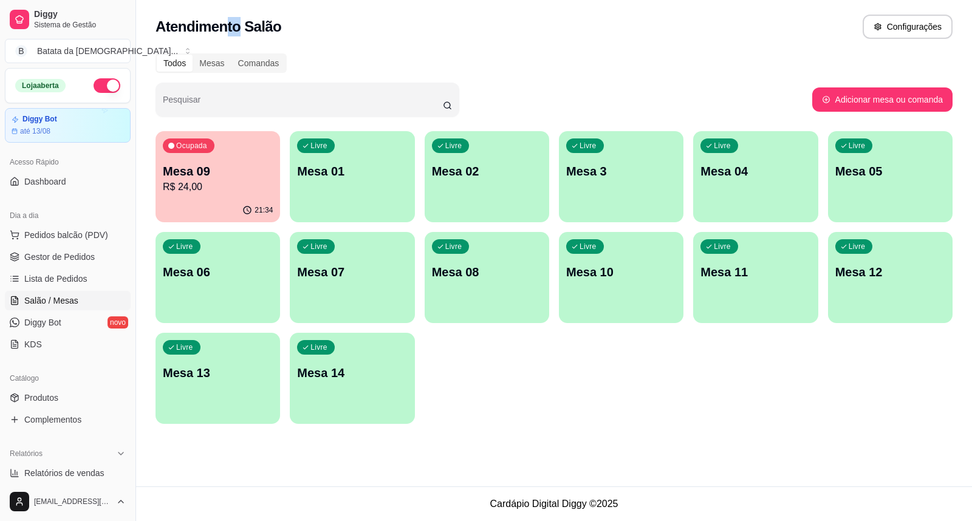
drag, startPoint x: 239, startPoint y: 40, endPoint x: 227, endPoint y: -35, distance: 76.3
click at [227, 0] on html "Diggy Sistema de Gestão B Batata da Dei ... Loja aberta Diggy Bot até 13/08 Ace…" at bounding box center [486, 260] width 972 height 521
click at [45, 240] on span "Pedidos balcão (PDV)" at bounding box center [66, 235] width 84 height 12
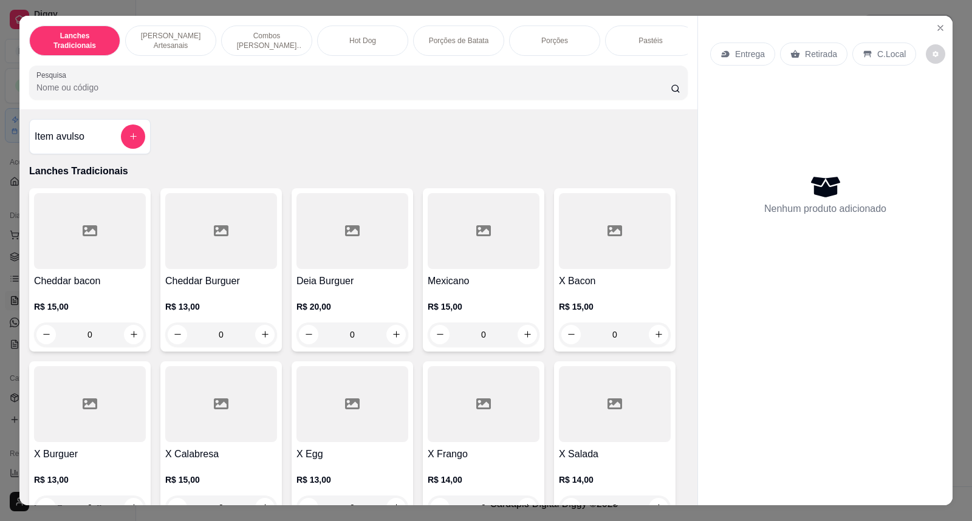
click at [946, 95] on div "Entrega Retirada C.Local Nenhum produto adicionado" at bounding box center [825, 251] width 255 height 471
drag, startPoint x: 922, startPoint y: 13, endPoint x: 936, endPoint y: 28, distance: 20.2
click at [932, 26] on div "Lanches Tradicionais Burguer's Artesanais Combos Burguer's Artesanais Hot Dog P…" at bounding box center [486, 260] width 972 height 521
click at [945, 27] on div "Entrega Retirada C.Local Nenhum produto adicionado" at bounding box center [825, 251] width 255 height 471
click at [943, 29] on button "Close" at bounding box center [940, 27] width 19 height 19
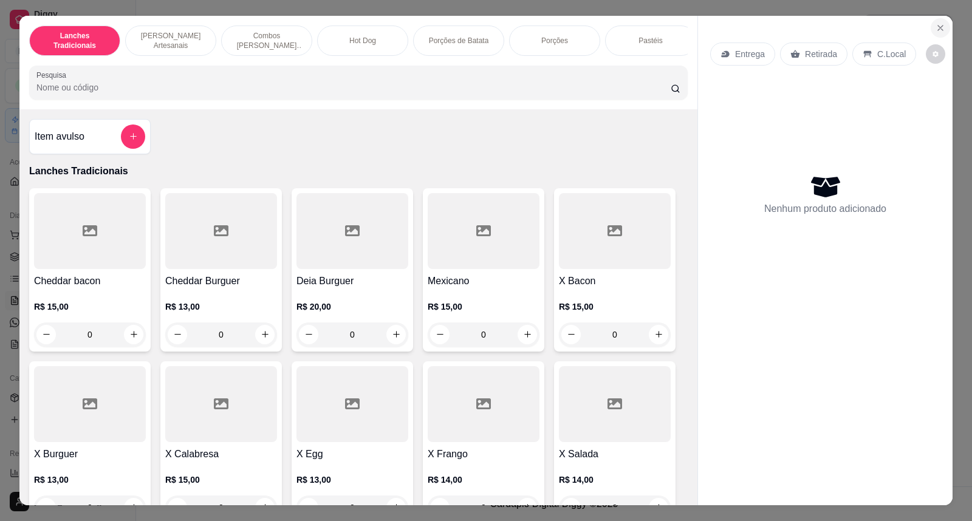
click at [938, 28] on icon "Close" at bounding box center [940, 28] width 5 height 5
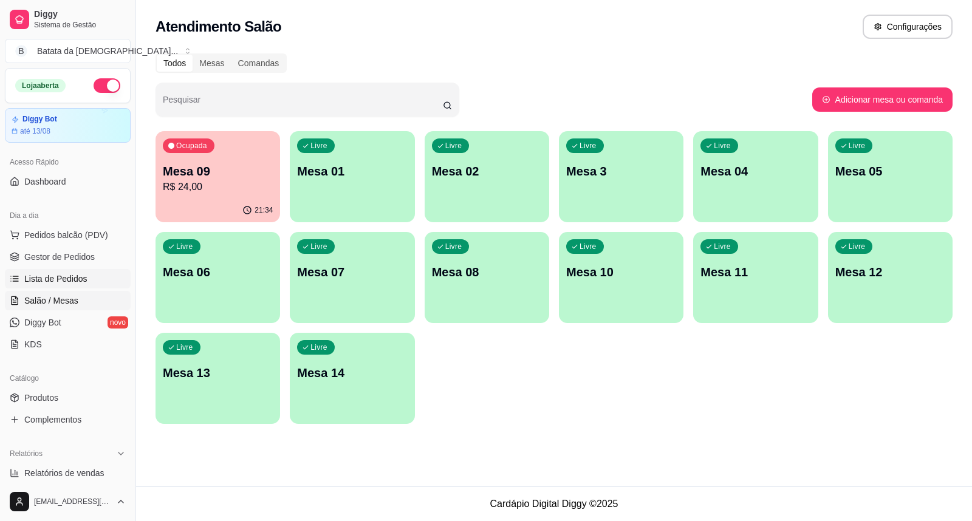
click at [56, 269] on link "Lista de Pedidos" at bounding box center [68, 278] width 126 height 19
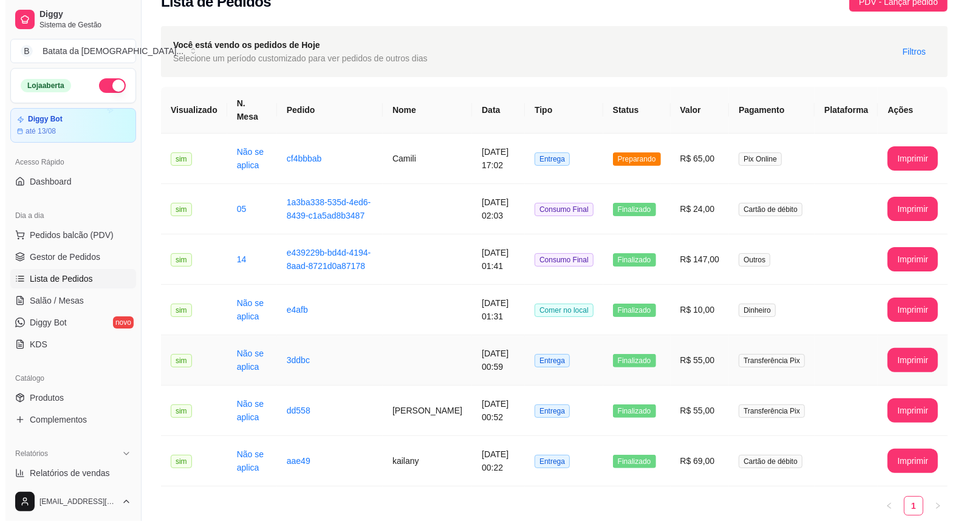
scroll to position [63, 0]
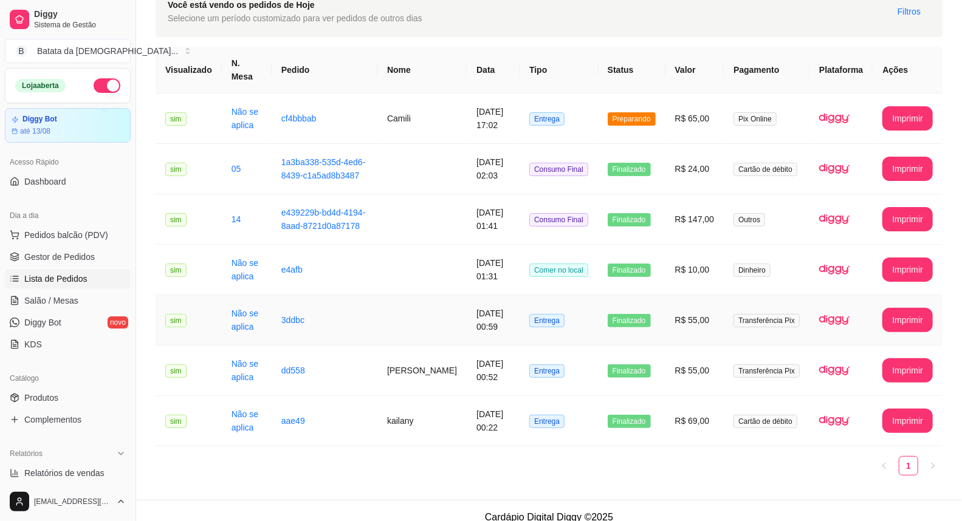
click at [440, 303] on td at bounding box center [421, 320] width 89 height 50
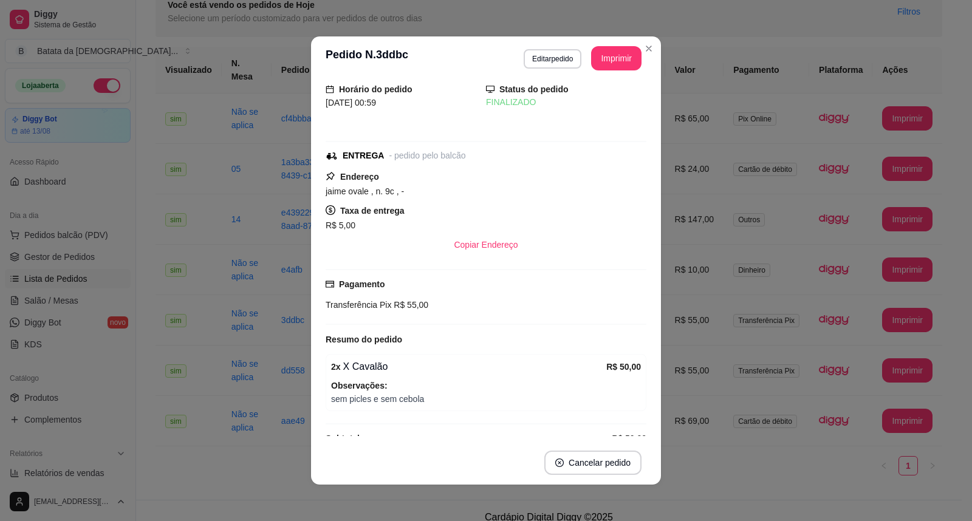
scroll to position [37, 0]
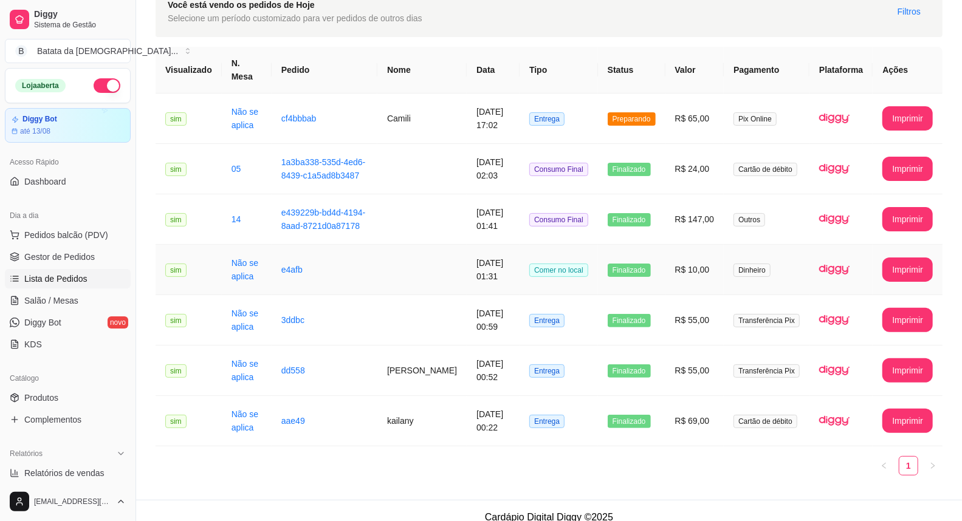
click at [567, 245] on td "Comer no local" at bounding box center [558, 270] width 78 height 50
click at [548, 197] on td "Consumo Final" at bounding box center [558, 219] width 78 height 50
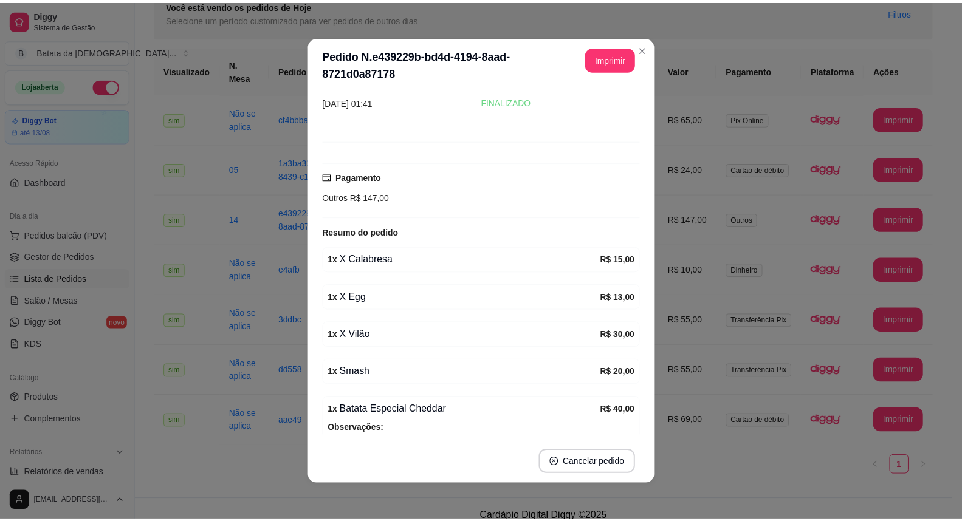
scroll to position [228, 0]
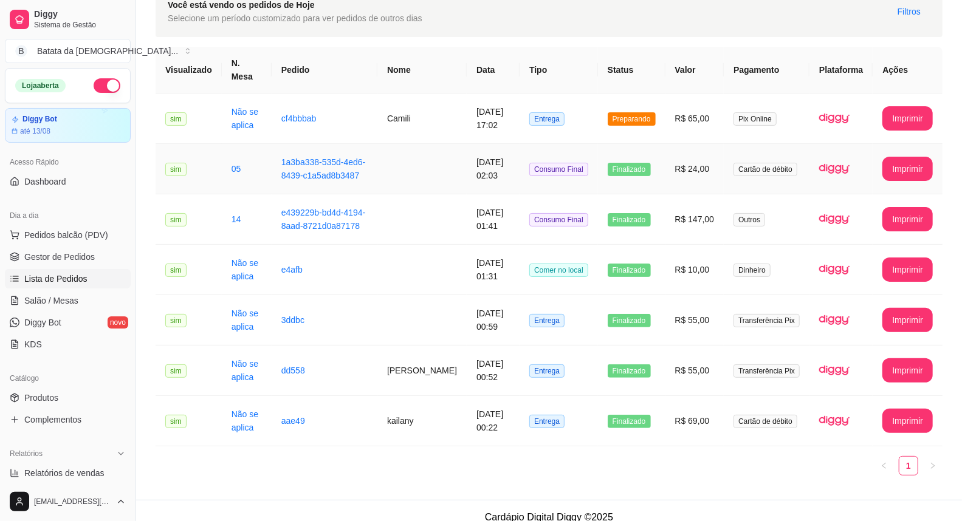
click at [544, 166] on td "Consumo Final" at bounding box center [558, 169] width 78 height 50
click at [72, 287] on link "Lista de Pedidos" at bounding box center [68, 278] width 126 height 19
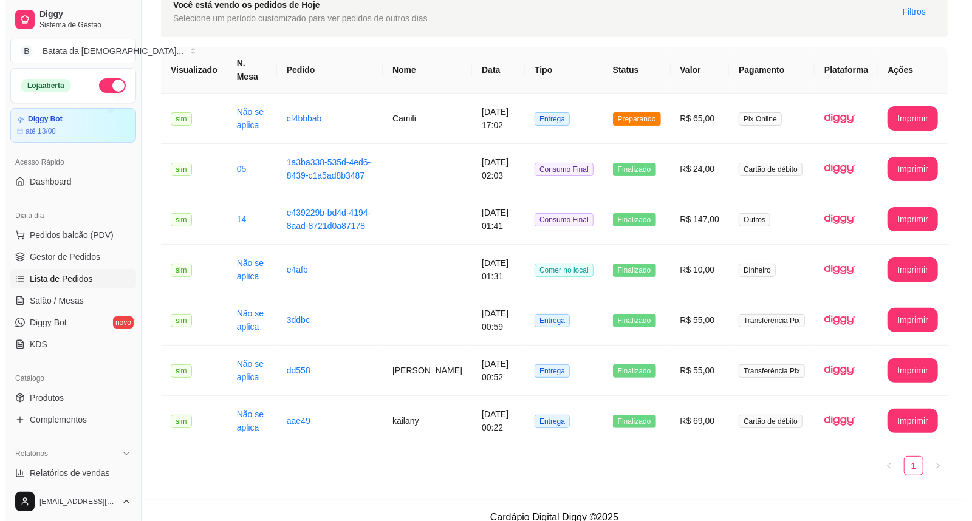
scroll to position [0, 0]
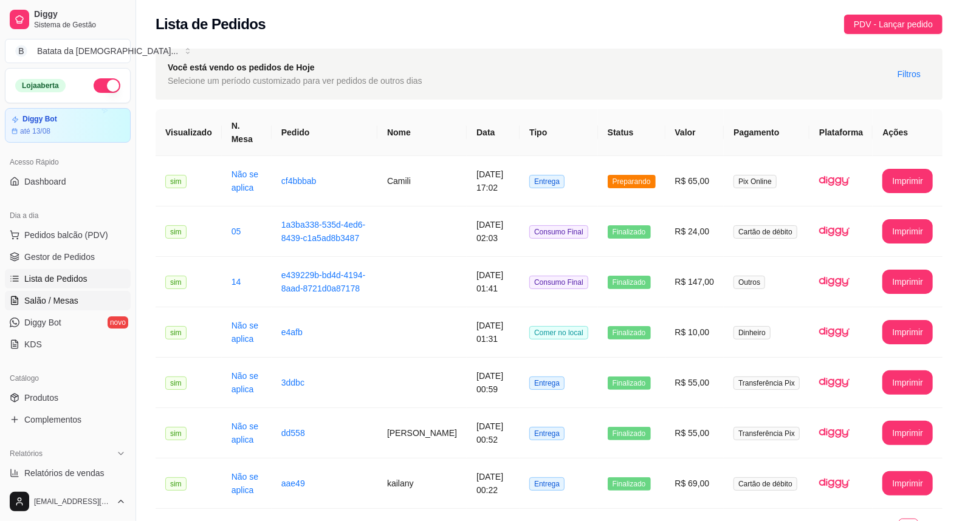
click at [72, 291] on link "Salão / Mesas" at bounding box center [68, 300] width 126 height 19
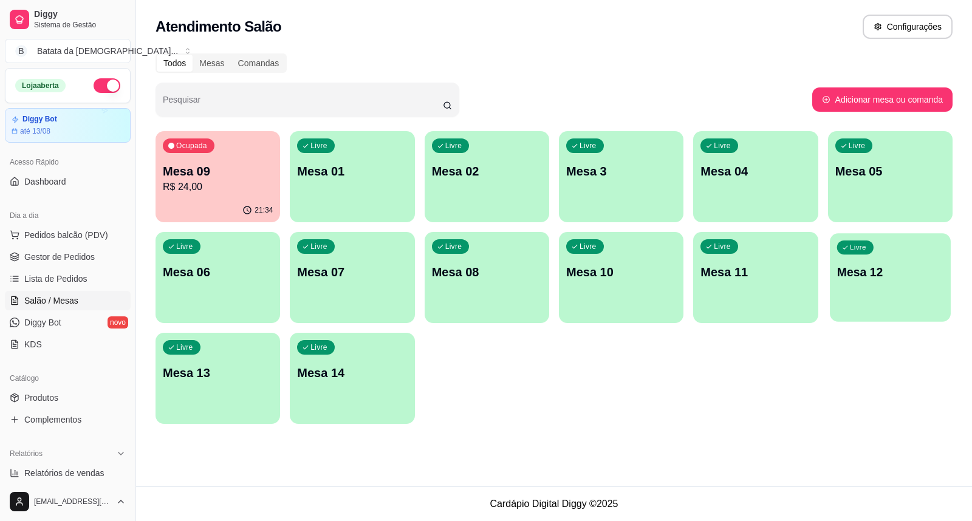
click at [858, 288] on button "Livre Mesa 12" at bounding box center [890, 277] width 121 height 89
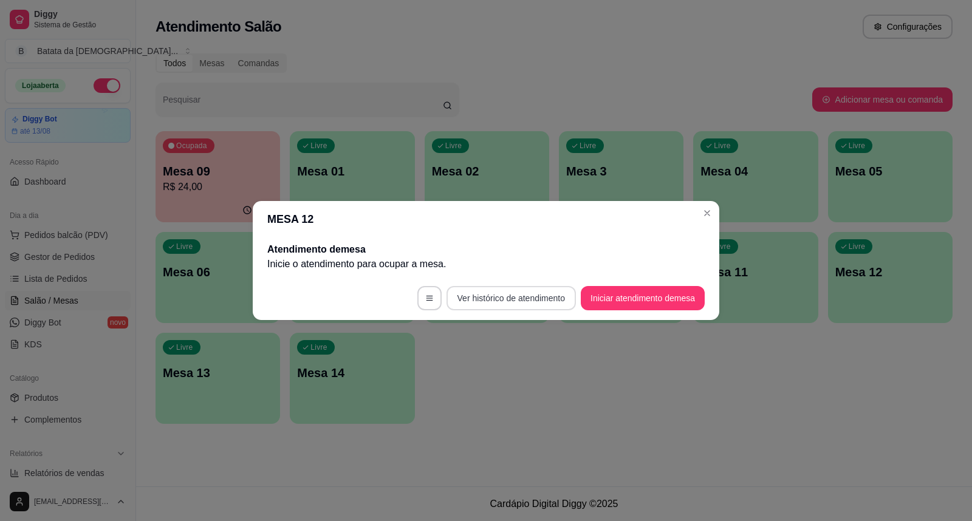
click at [471, 299] on button "Ver histórico de atendimento" at bounding box center [511, 298] width 129 height 24
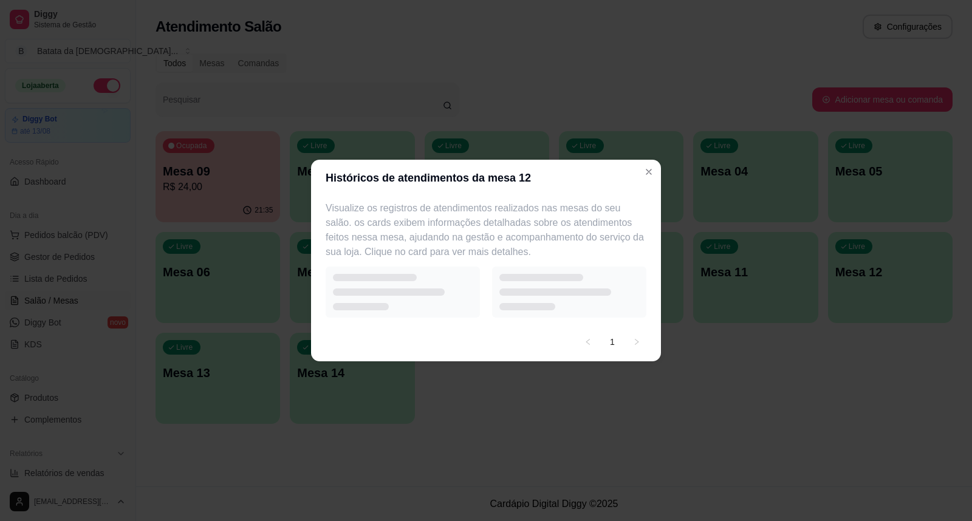
drag, startPoint x: 380, startPoint y: 244, endPoint x: 462, endPoint y: 274, distance: 87.8
click at [436, 264] on div "Visualize os registros de atendimentos realizados nas mesas do seu salão. os ca…" at bounding box center [486, 259] width 350 height 126
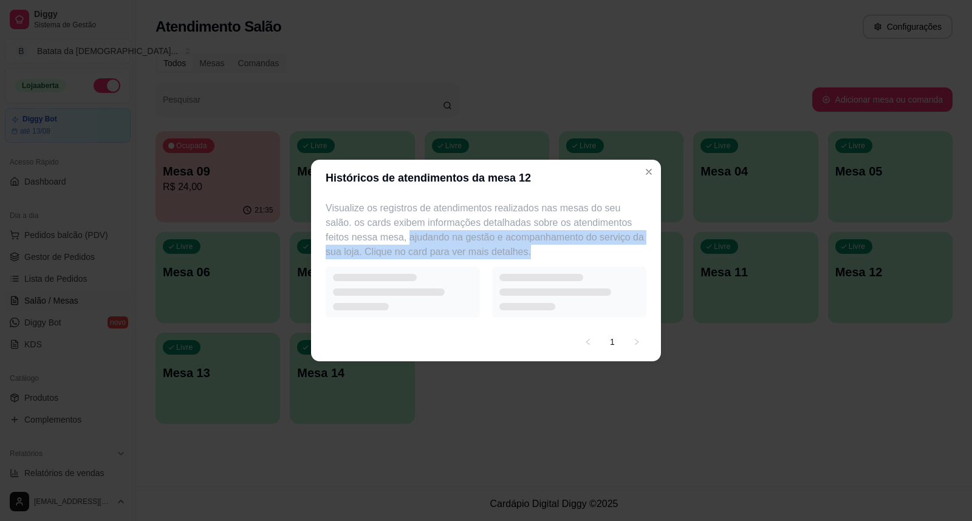
select select "7"
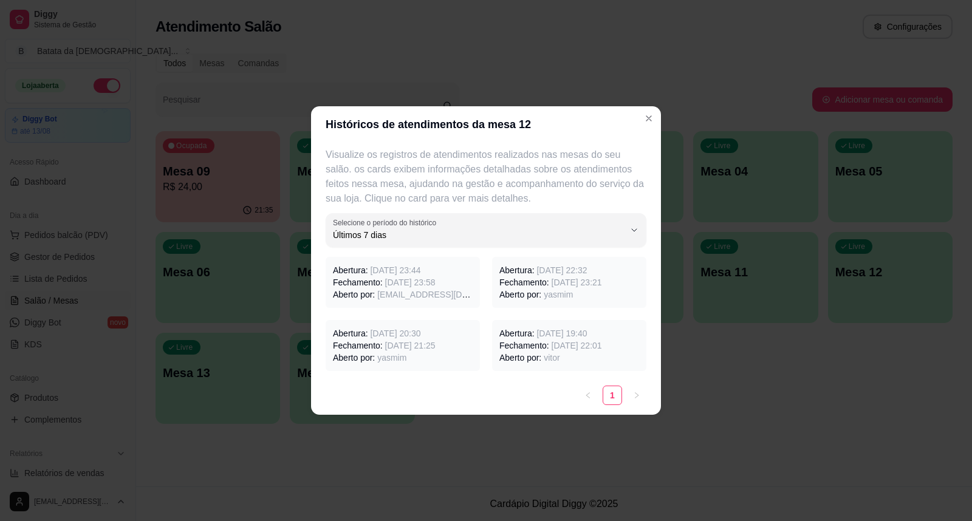
click at [399, 293] on span "[EMAIL_ADDRESS][DOMAIN_NAME]" at bounding box center [449, 295] width 144 height 10
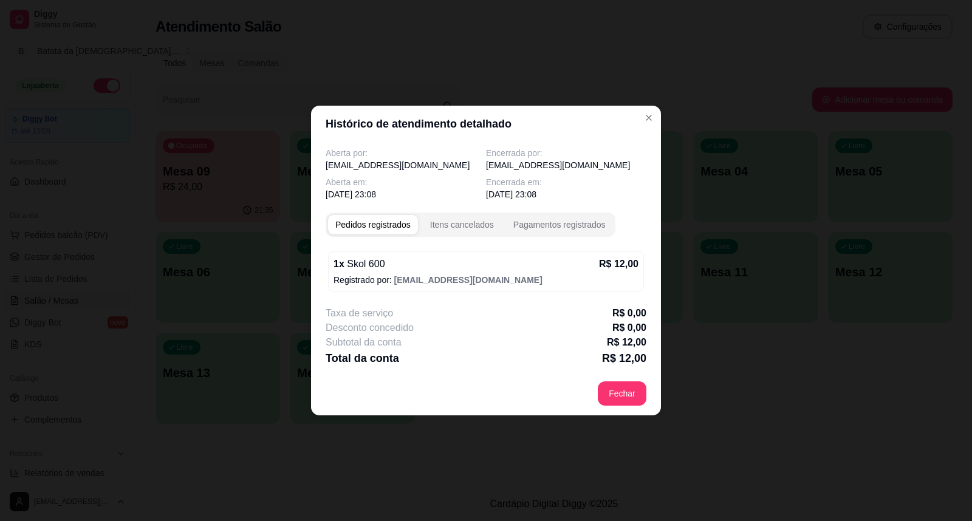
click at [635, 117] on header "Histórico de atendimento detalhado" at bounding box center [486, 124] width 350 height 36
click at [638, 117] on header "Histórico de atendimento detalhado" at bounding box center [486, 124] width 350 height 36
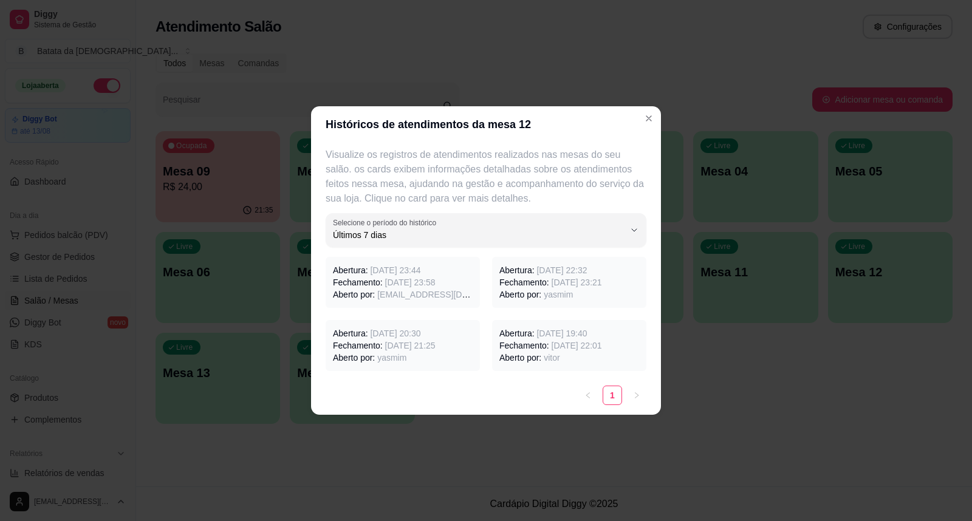
click at [560, 290] on span "yasmim" at bounding box center [558, 295] width 29 height 10
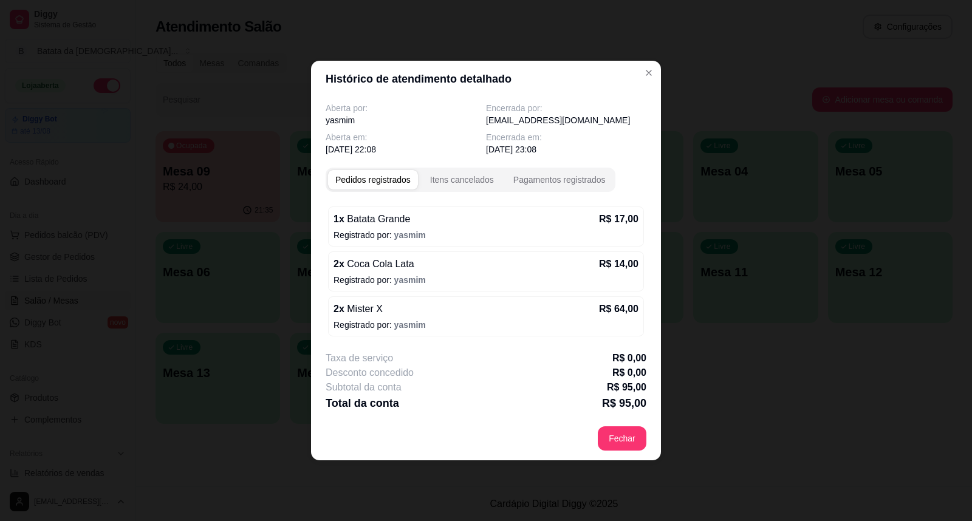
click at [651, 86] on header "Histórico de atendimento detalhado" at bounding box center [486, 79] width 350 height 36
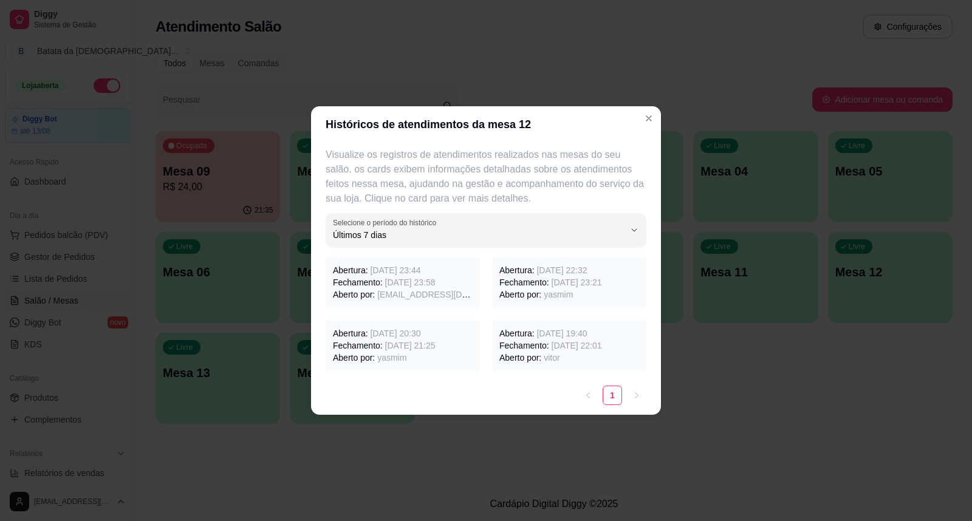
click at [345, 335] on p "Abertura: 07/08/2025 às 20:30" at bounding box center [403, 333] width 140 height 12
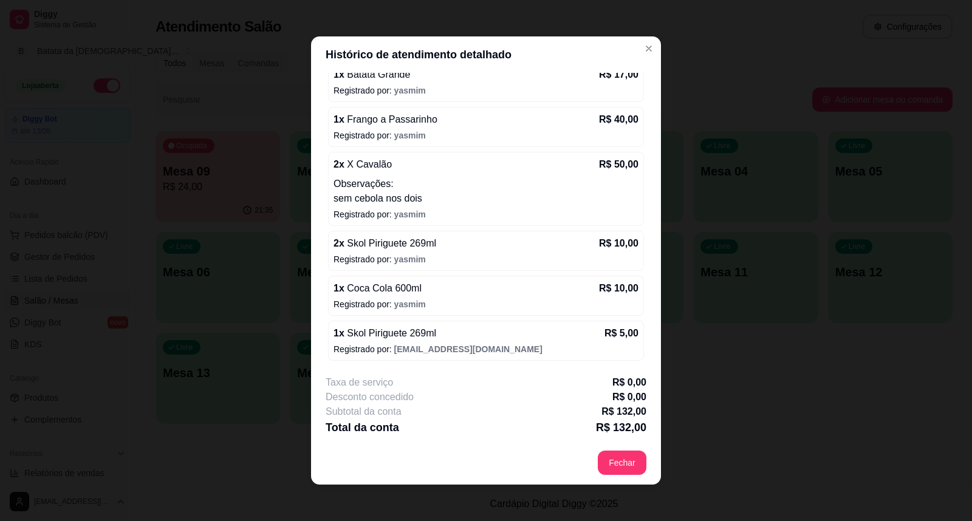
scroll to position [2, 0]
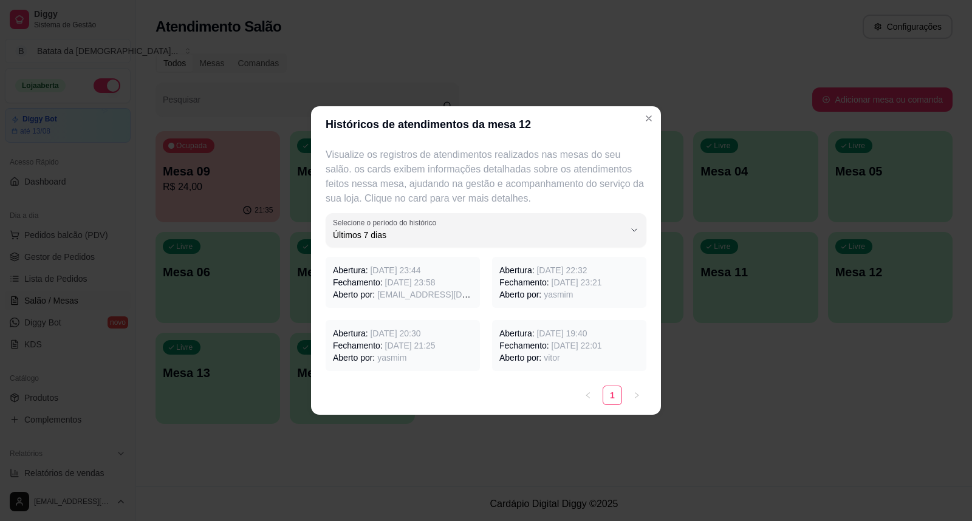
click at [584, 335] on span "03/08/2025 às 19:40" at bounding box center [561, 334] width 50 height 10
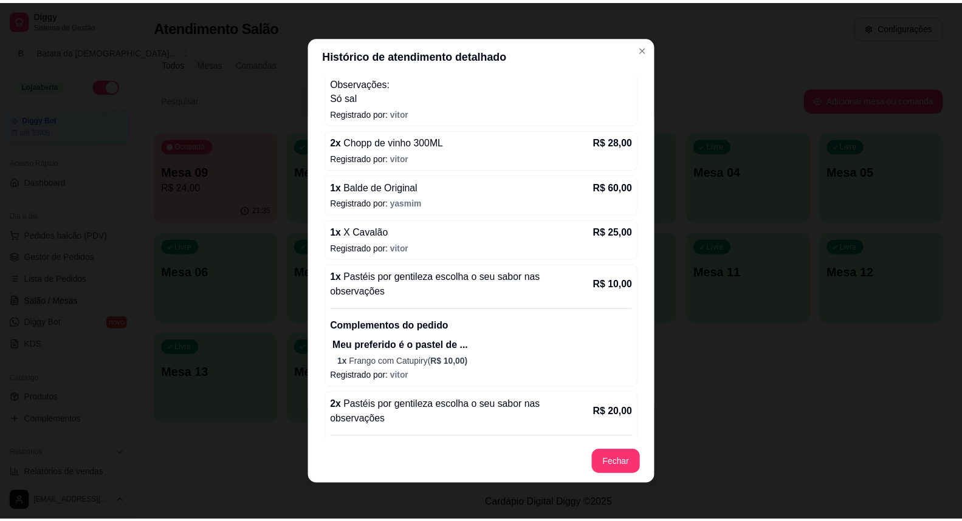
scroll to position [539, 0]
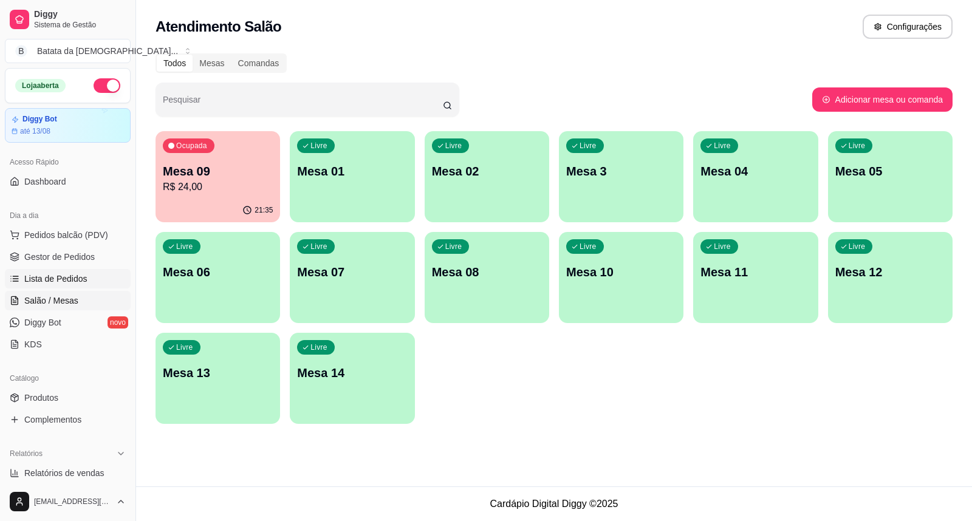
click at [65, 275] on span "Lista de Pedidos" at bounding box center [55, 279] width 63 height 12
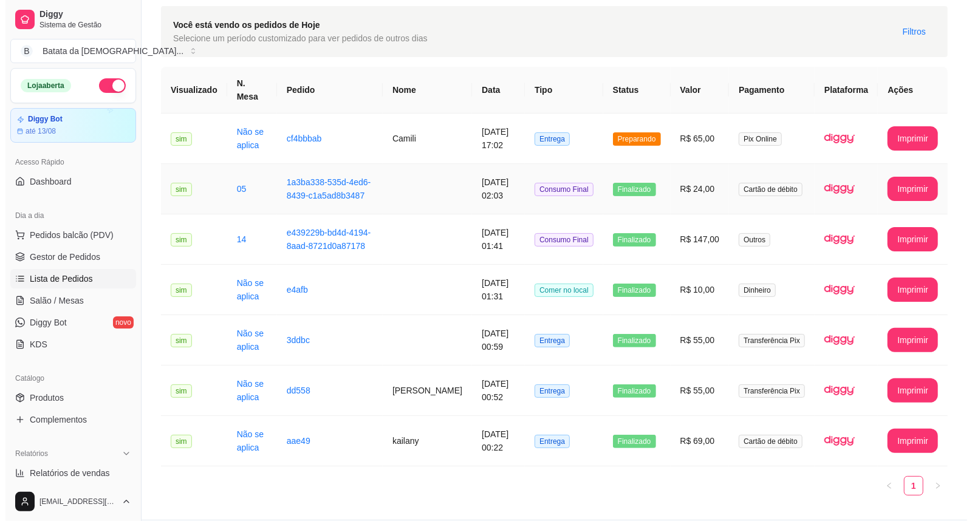
scroll to position [63, 0]
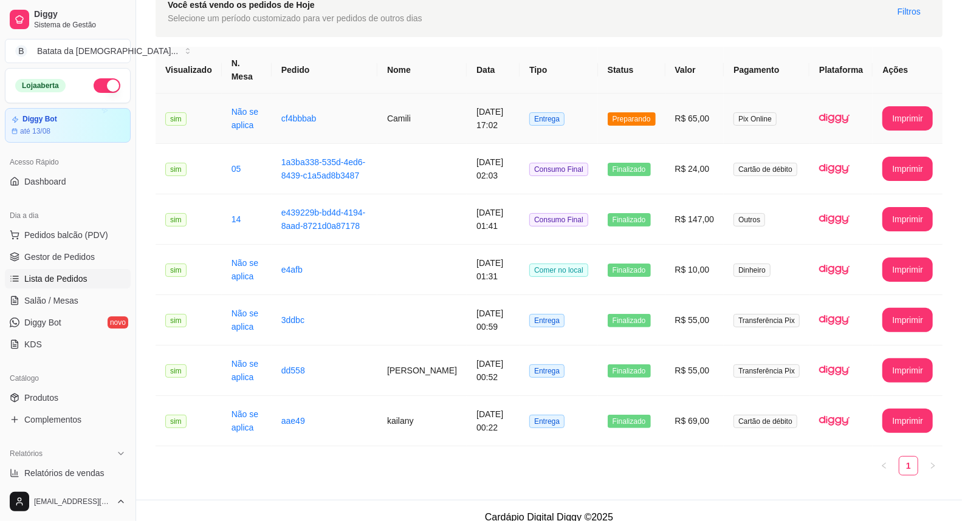
click at [413, 105] on td "Camili" at bounding box center [421, 119] width 89 height 50
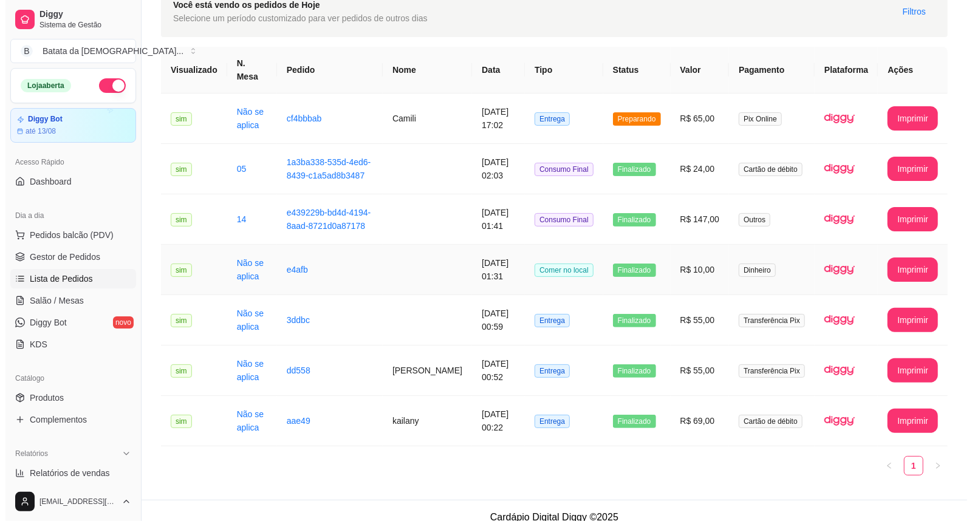
scroll to position [0, 0]
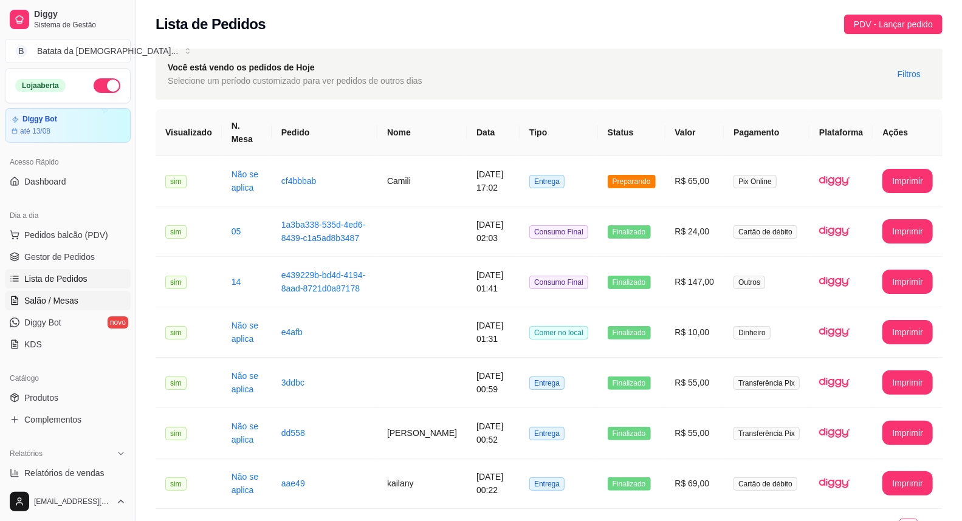
click at [79, 295] on link "Salão / Mesas" at bounding box center [68, 300] width 126 height 19
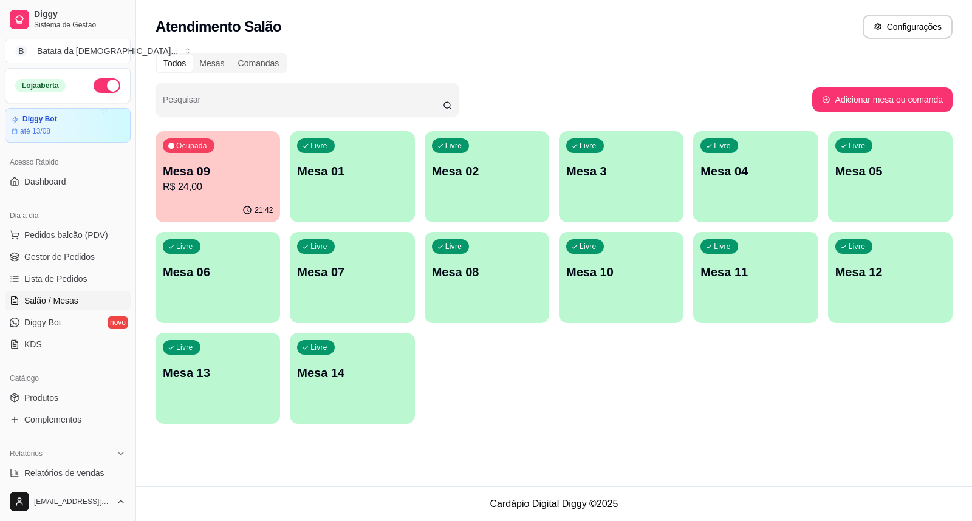
click at [177, 380] on div "Livre Mesa 13" at bounding box center [218, 371] width 125 height 77
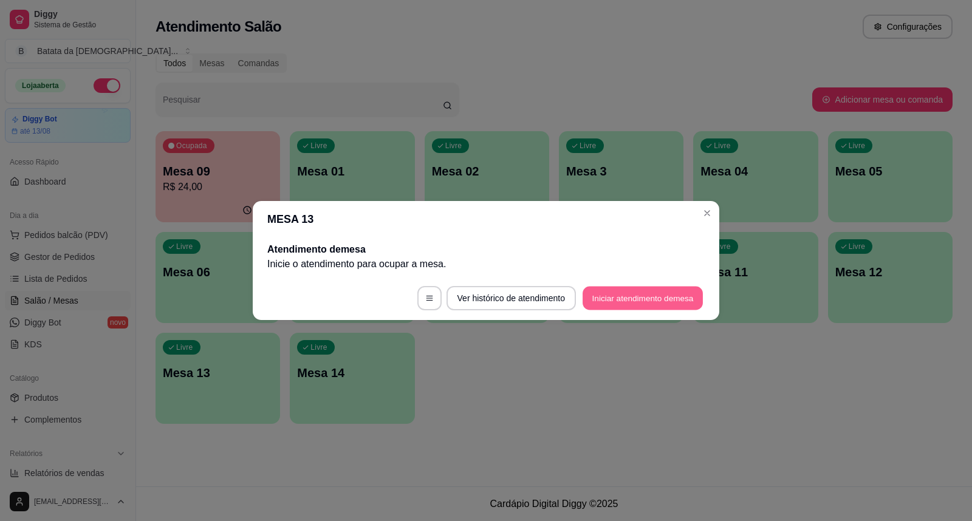
click at [609, 287] on button "Iniciar atendimento de mesa" at bounding box center [643, 299] width 120 height 24
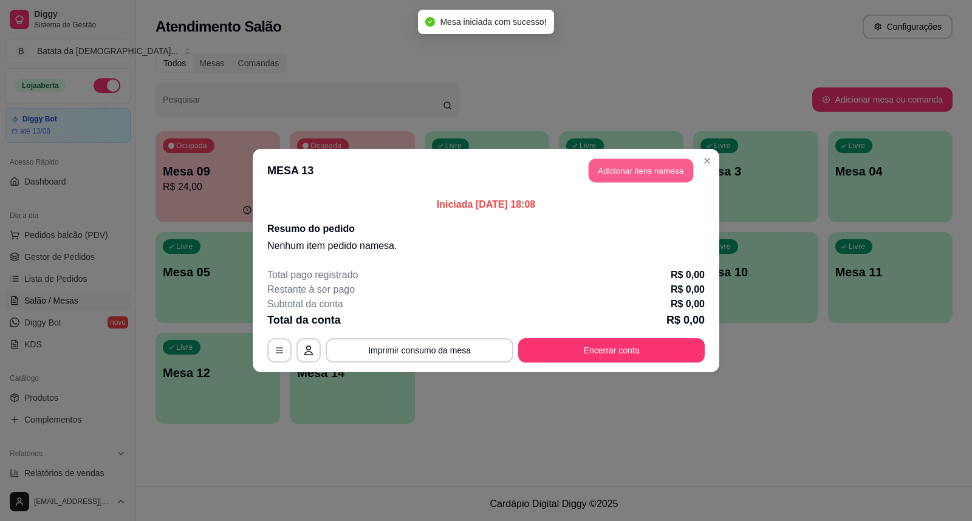
click at [616, 174] on button "Adicionar itens na mesa" at bounding box center [641, 171] width 104 height 24
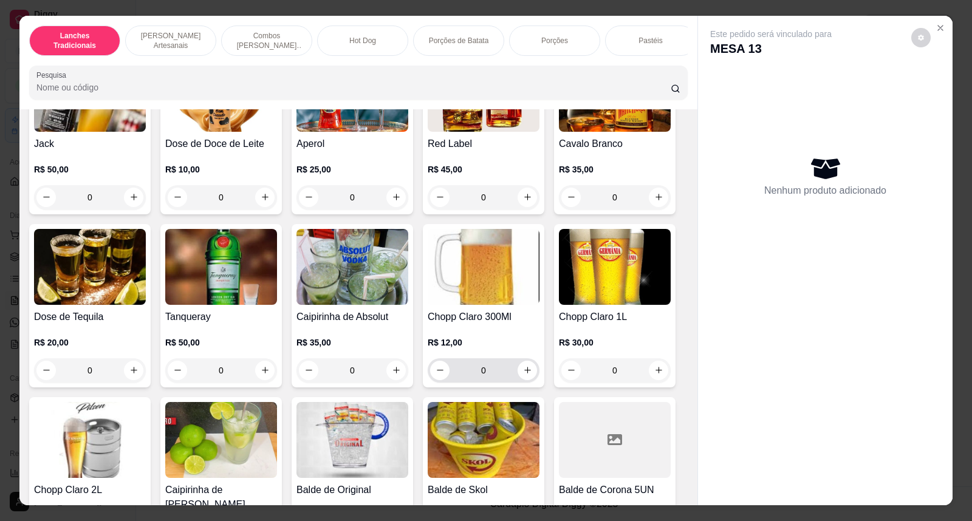
scroll to position [4523, 0]
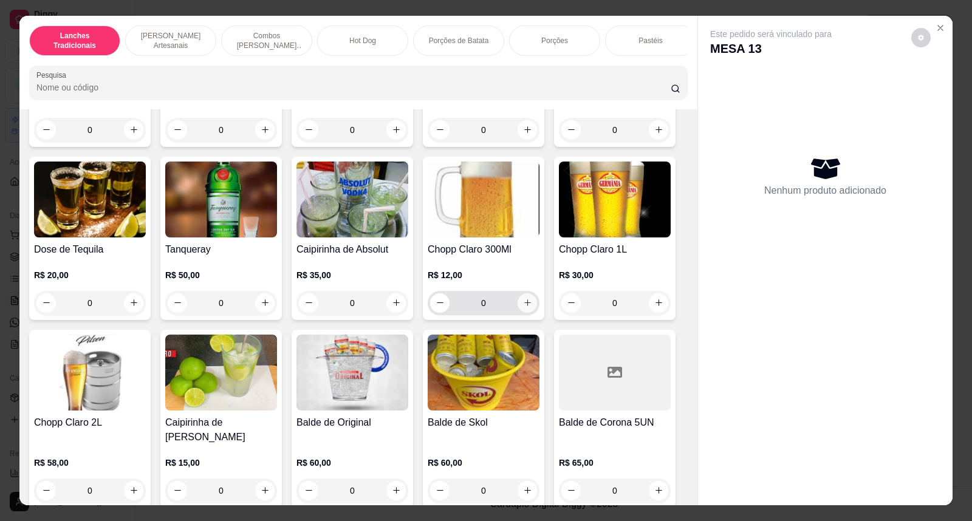
click at [526, 298] on icon "increase-product-quantity" at bounding box center [527, 302] width 9 height 9
type input "1"
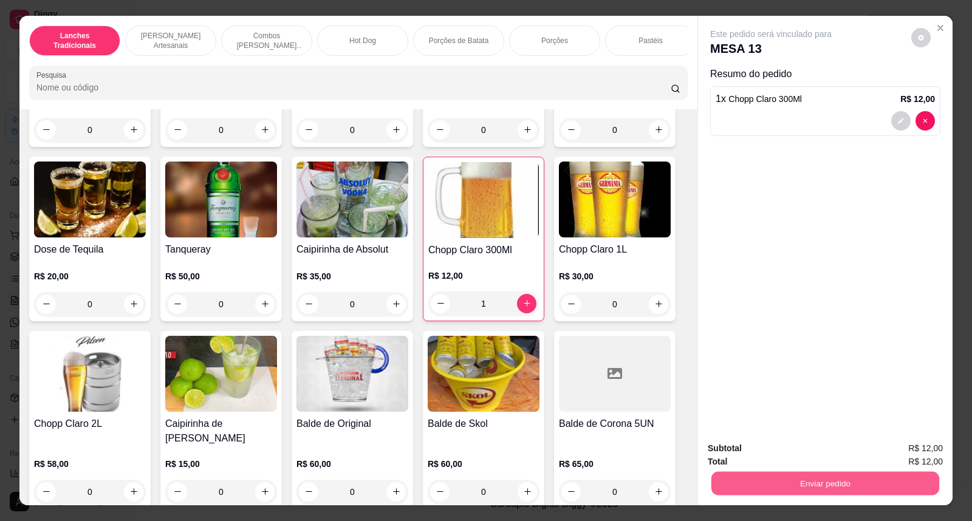
click at [860, 487] on button "Enviar pedido" at bounding box center [825, 484] width 228 height 24
click at [761, 447] on button "Não registrar e enviar pedido" at bounding box center [785, 454] width 123 height 22
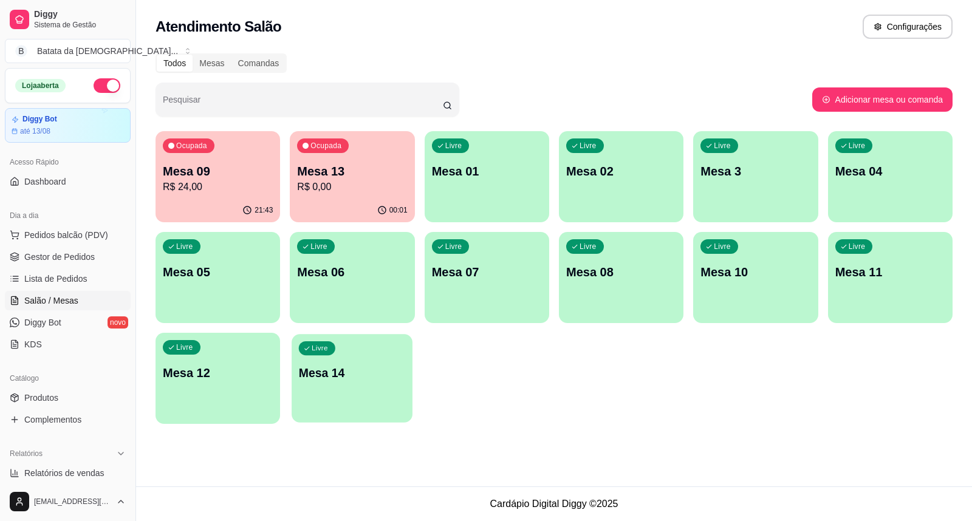
click at [363, 374] on p "Mesa 14" at bounding box center [352, 373] width 107 height 16
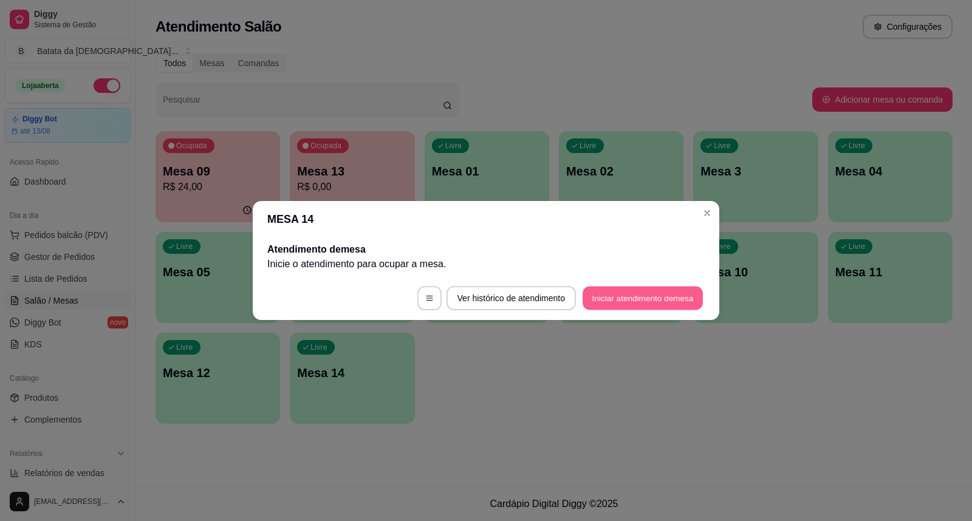
click at [664, 296] on button "Iniciar atendimento de mesa" at bounding box center [643, 299] width 120 height 24
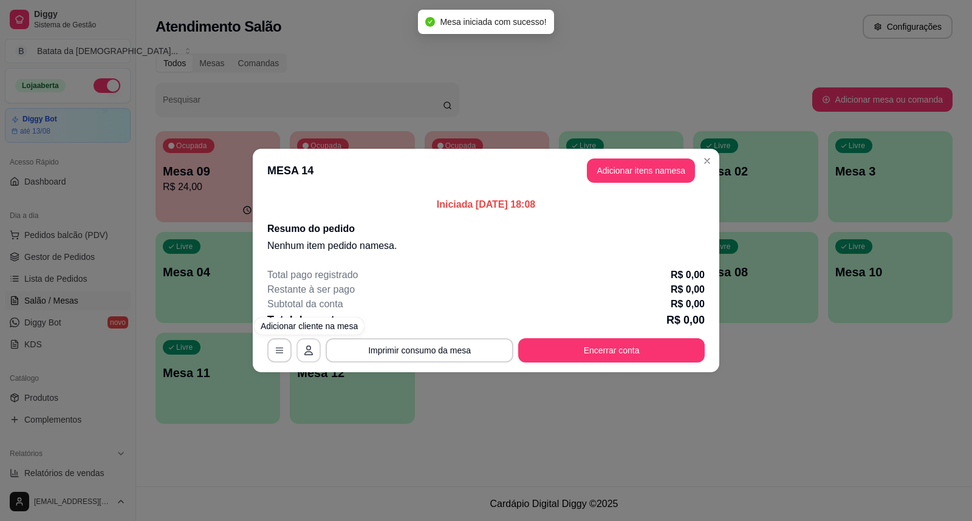
click at [301, 351] on button "button" at bounding box center [308, 350] width 24 height 24
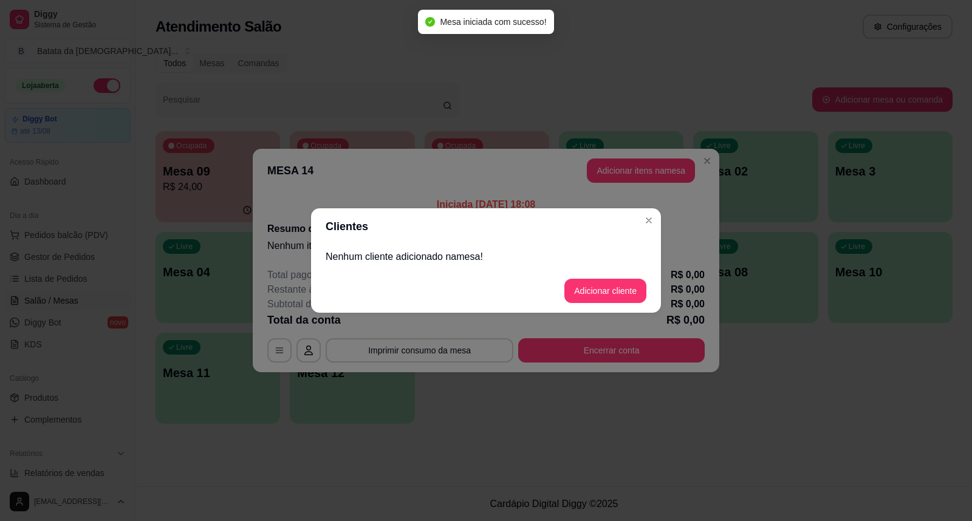
drag, startPoint x: 422, startPoint y: 264, endPoint x: 465, endPoint y: 252, distance: 44.7
click at [437, 264] on p "Nenhum cliente adicionado na mesa !" at bounding box center [486, 257] width 321 height 15
click at [470, 252] on p "Nenhum cliente adicionado na mesa !" at bounding box center [486, 257] width 321 height 15
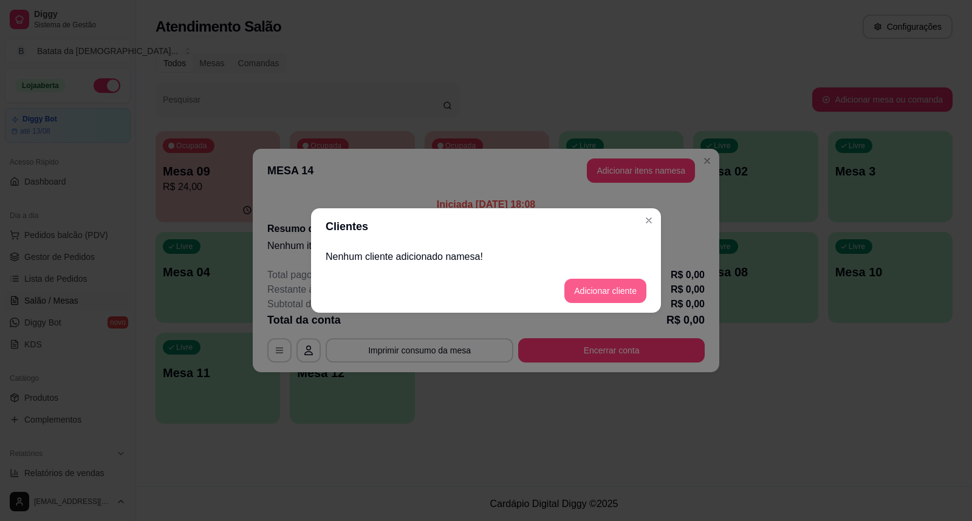
click at [621, 293] on button "Adicionar cliente" at bounding box center [605, 291] width 82 height 24
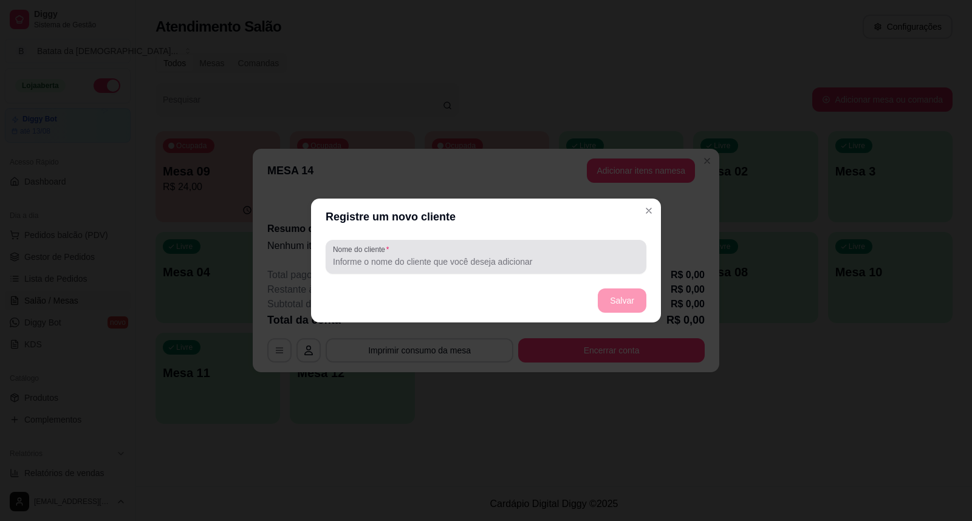
click at [548, 270] on div "Nome do cliente" at bounding box center [486, 257] width 321 height 34
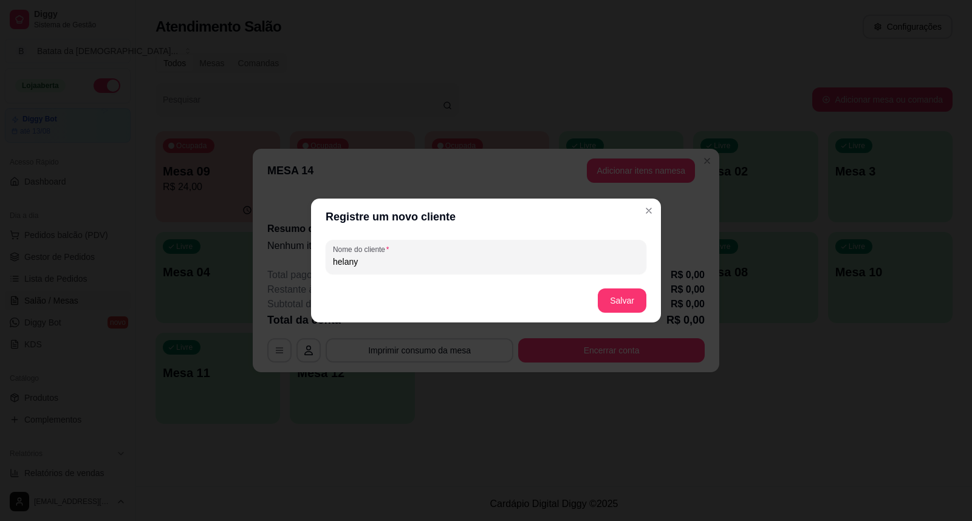
type input "helany"
click at [620, 284] on footer "Salvar" at bounding box center [486, 301] width 350 height 44
click at [620, 293] on button "Salvar" at bounding box center [621, 301] width 47 height 24
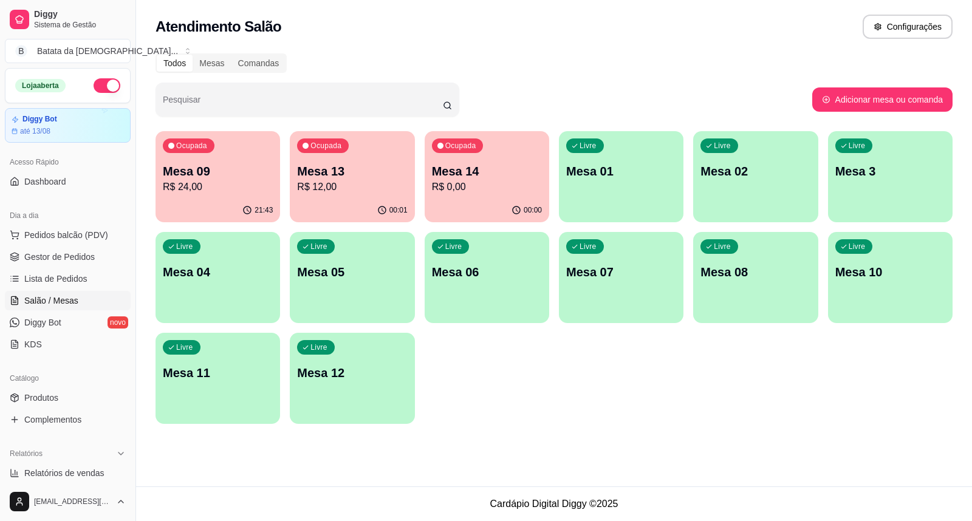
click at [346, 183] on p "R$ 12,00" at bounding box center [352, 187] width 110 height 15
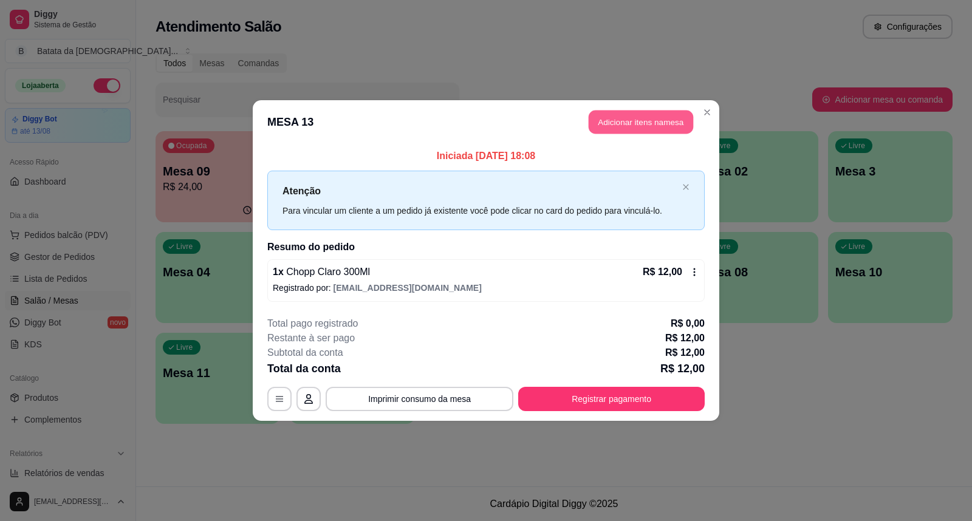
click at [681, 118] on button "Adicionar itens na mesa" at bounding box center [641, 123] width 104 height 24
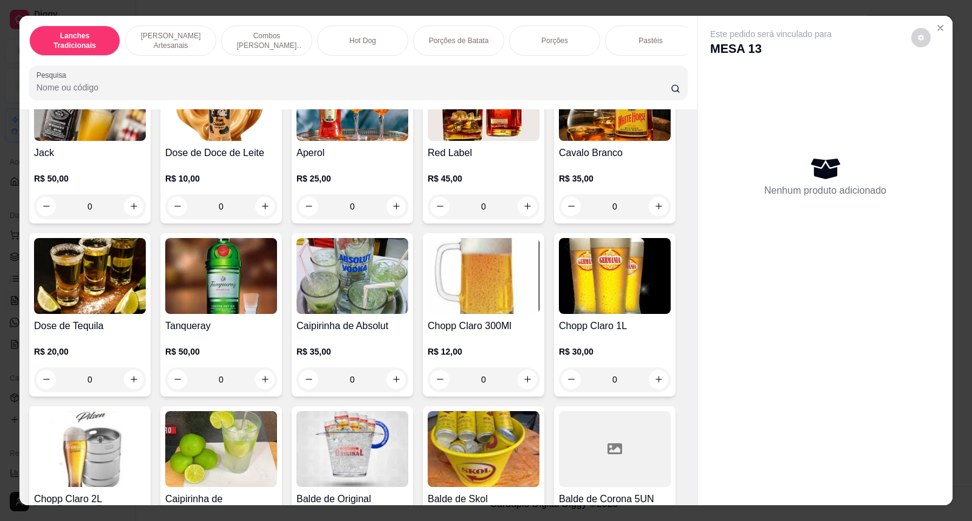
scroll to position [4455, 0]
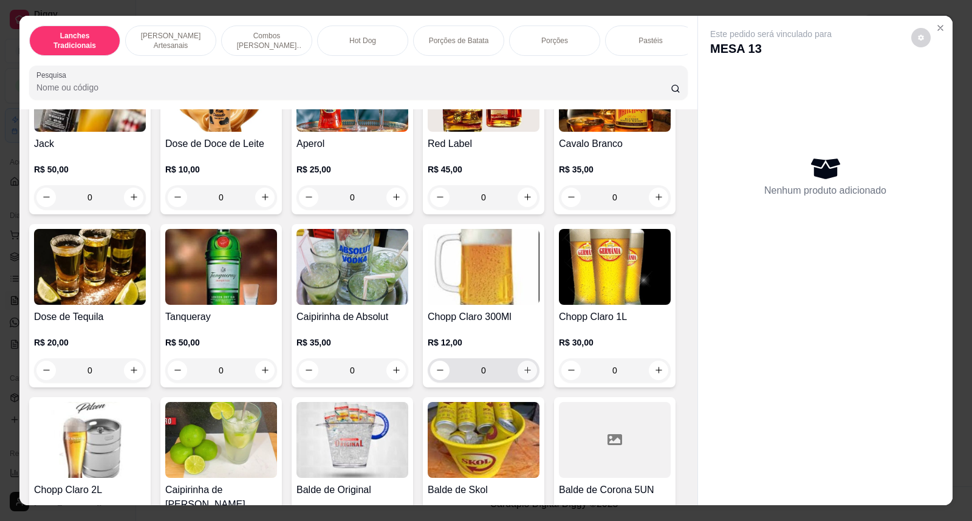
click at [524, 372] on button "increase-product-quantity" at bounding box center [527, 370] width 19 height 19
type input "1"
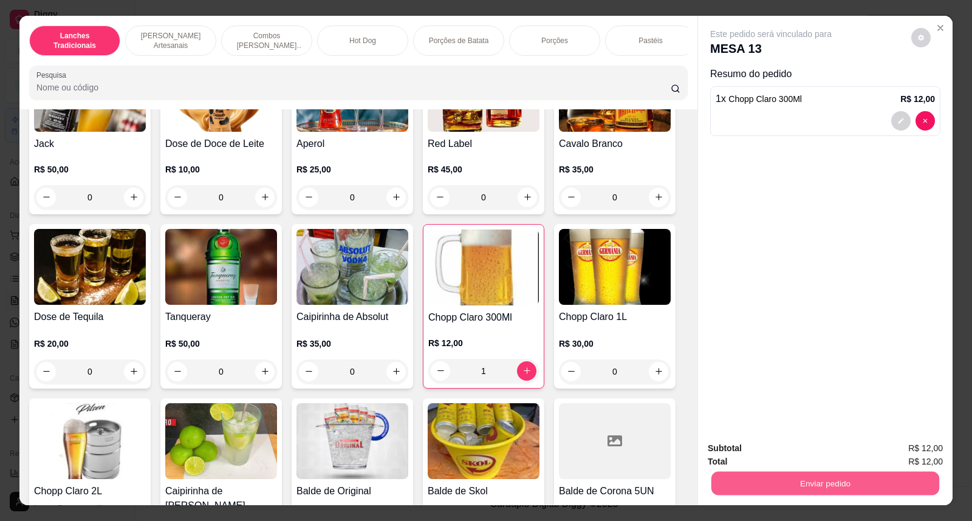
click at [865, 485] on button "Enviar pedido" at bounding box center [825, 484] width 228 height 24
click at [787, 450] on button "Não registrar e enviar pedido" at bounding box center [785, 454] width 123 height 22
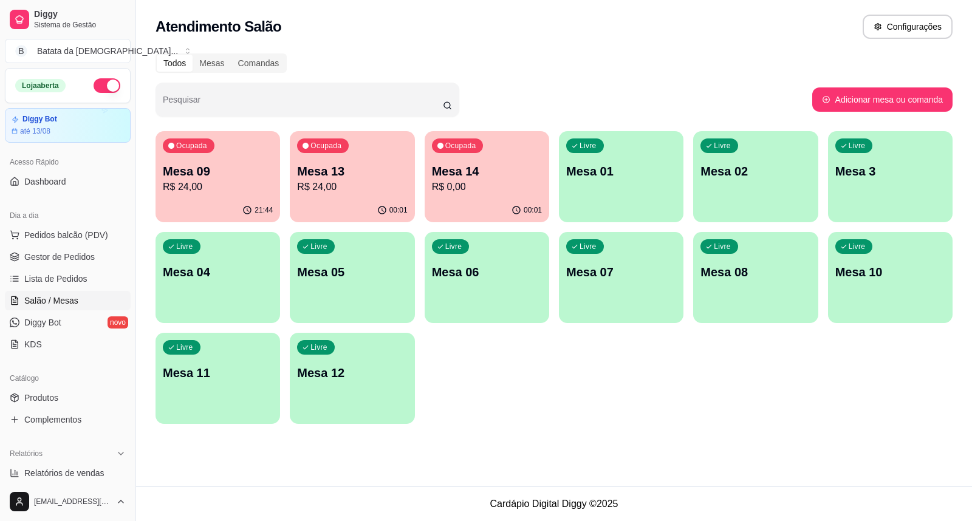
click at [207, 168] on p "Mesa 09" at bounding box center [218, 171] width 110 height 17
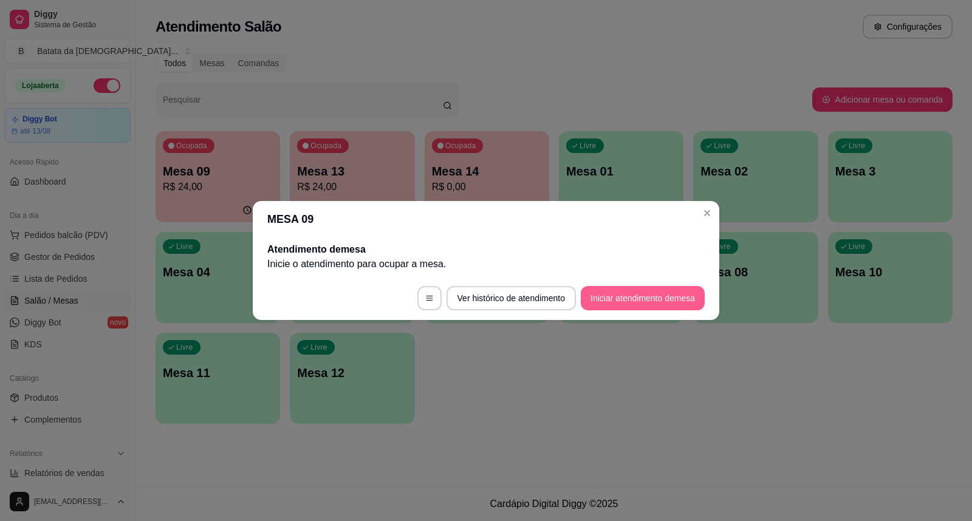
click at [609, 293] on button "Iniciar atendimento de mesa" at bounding box center [643, 298] width 124 height 24
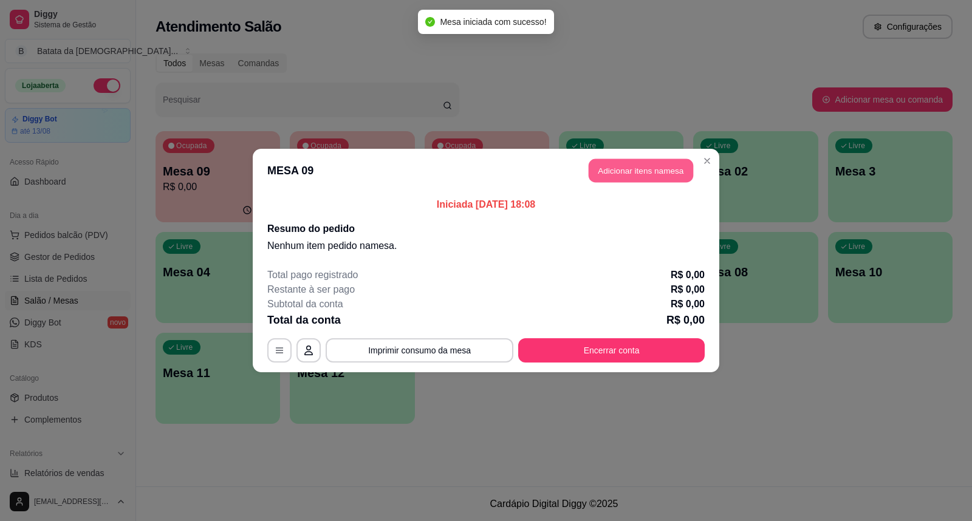
click at [656, 166] on button "Adicionar itens na mesa" at bounding box center [641, 171] width 104 height 24
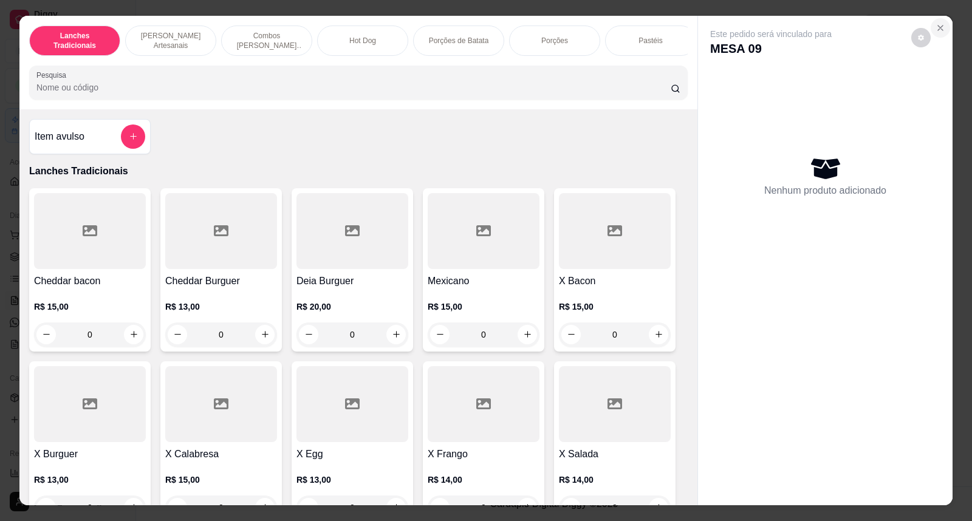
click at [931, 26] on button "Close" at bounding box center [940, 27] width 19 height 19
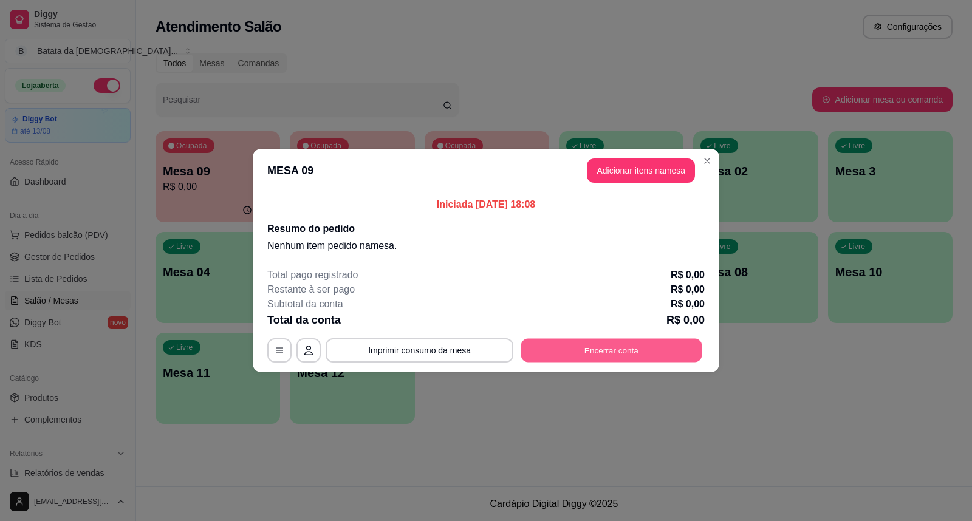
click at [639, 357] on button "Encerrar conta" at bounding box center [611, 351] width 181 height 24
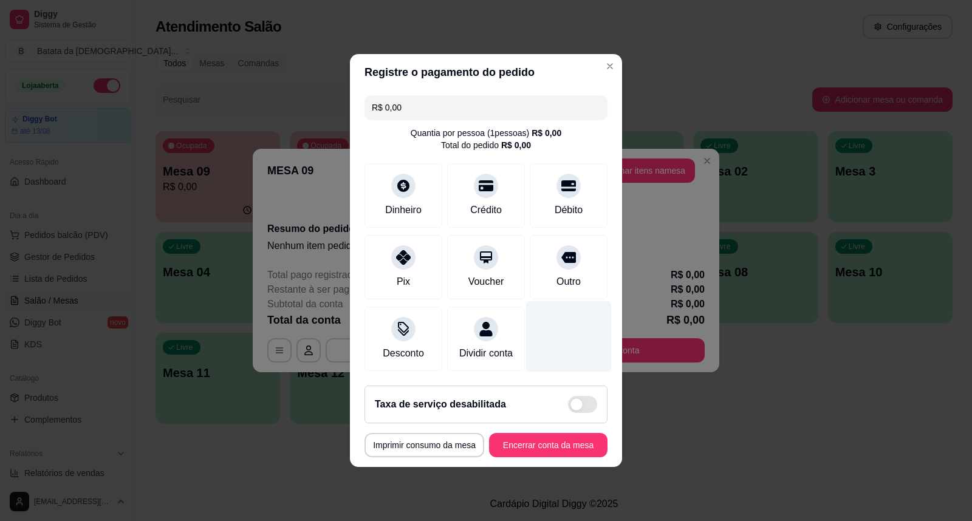
drag, startPoint x: 579, startPoint y: 284, endPoint x: 578, endPoint y: 324, distance: 39.5
click at [584, 286] on div "Outro" at bounding box center [569, 267] width 78 height 64
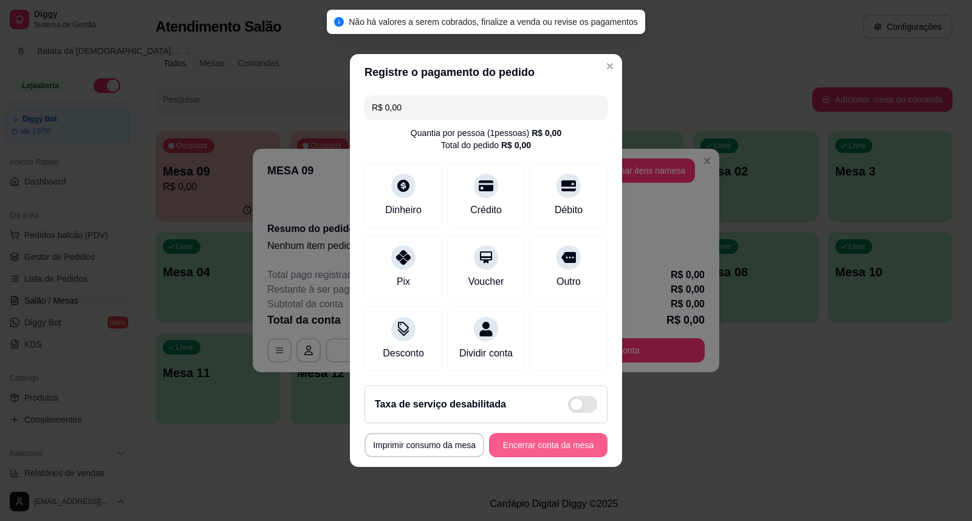
click at [562, 448] on button "Encerrar conta da mesa" at bounding box center [548, 445] width 118 height 24
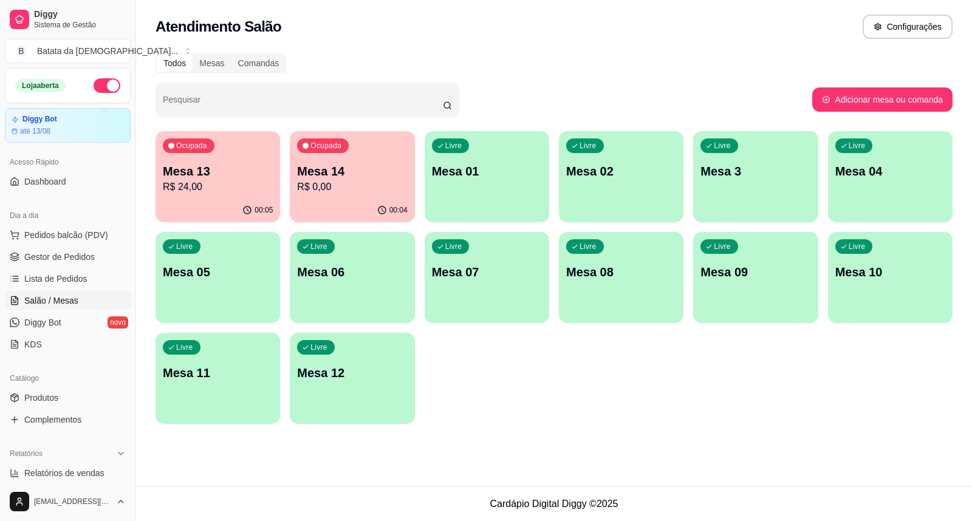
drag, startPoint x: 529, startPoint y: 405, endPoint x: 600, endPoint y: 288, distance: 136.3
click at [530, 405] on div "Ocupada Mesa 13 R$ 24,00 00:05 Ocupada Mesa 14 R$ 0,00 00:04 Livre Mesa 01 Livr…" at bounding box center [554, 277] width 797 height 293
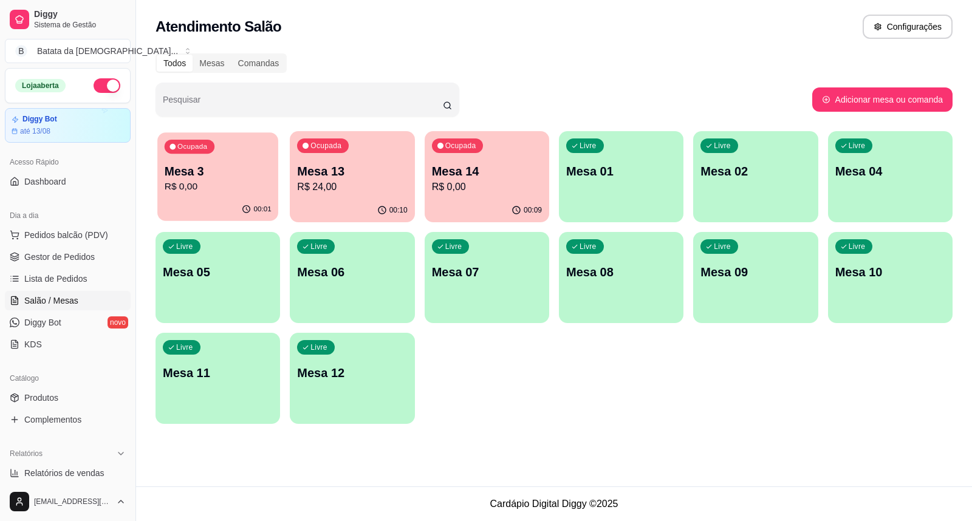
click at [183, 202] on div "00:01" at bounding box center [217, 209] width 121 height 23
click at [79, 272] on link "Lista de Pedidos" at bounding box center [68, 278] width 126 height 19
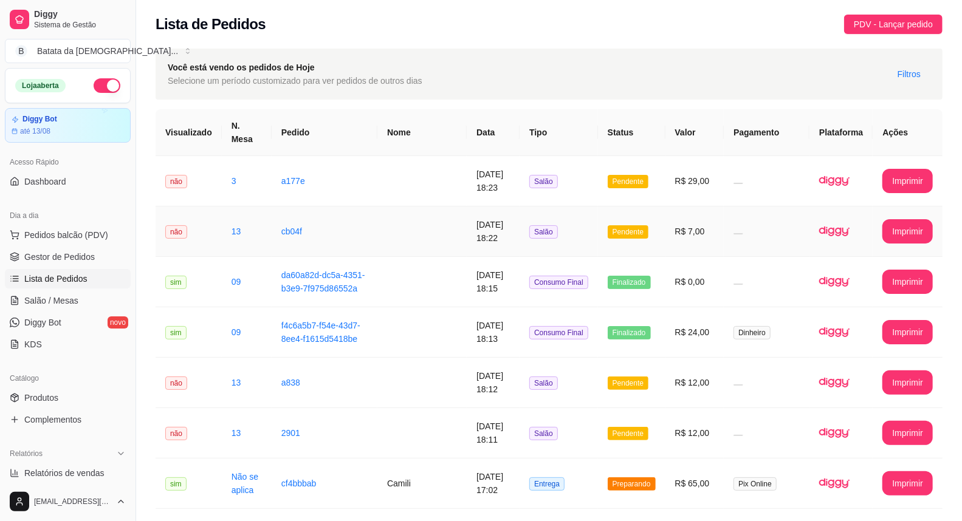
click at [298, 227] on td "cb04f" at bounding box center [325, 232] width 106 height 50
click at [626, 187] on td "Pendente" at bounding box center [631, 181] width 67 height 50
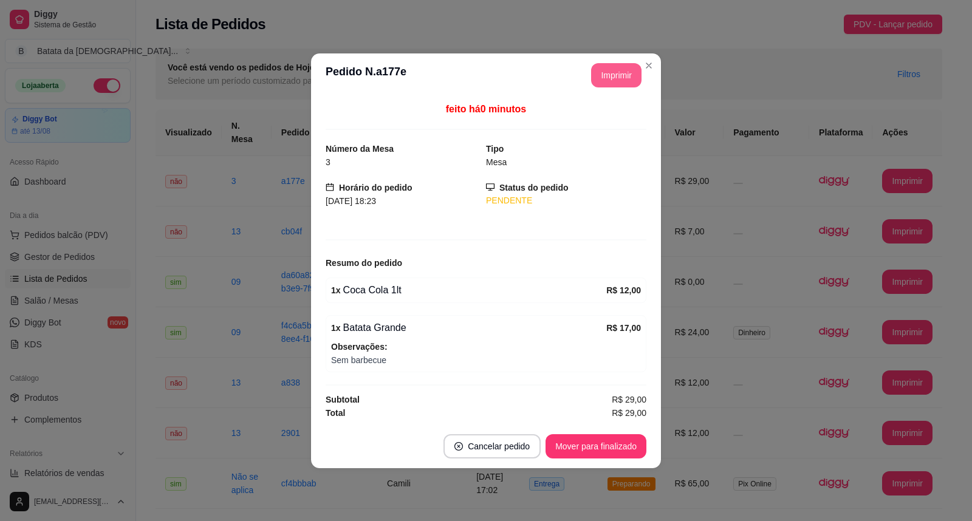
click at [630, 78] on button "Imprimir" at bounding box center [616, 75] width 50 height 24
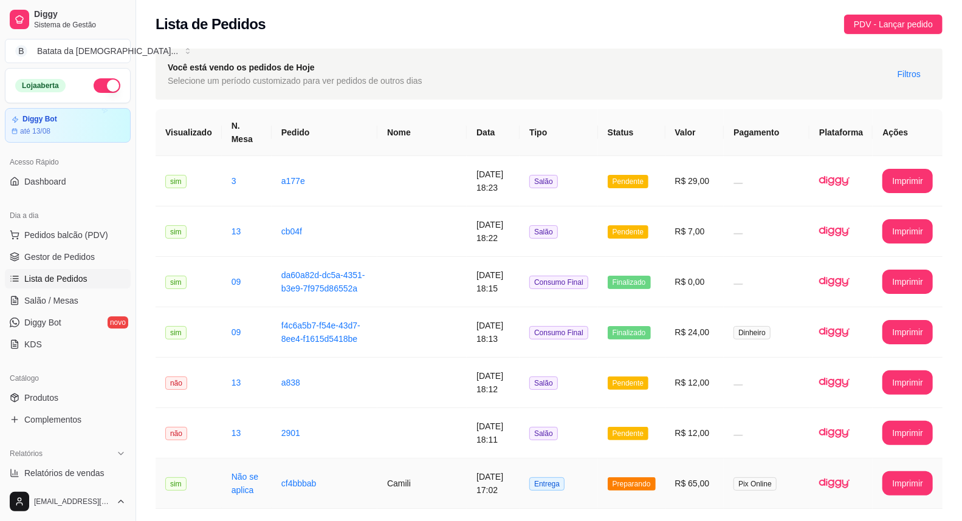
click at [467, 482] on td "[DATE] 17:02" at bounding box center [493, 484] width 53 height 50
click at [425, 474] on td "Camili" at bounding box center [421, 484] width 89 height 50
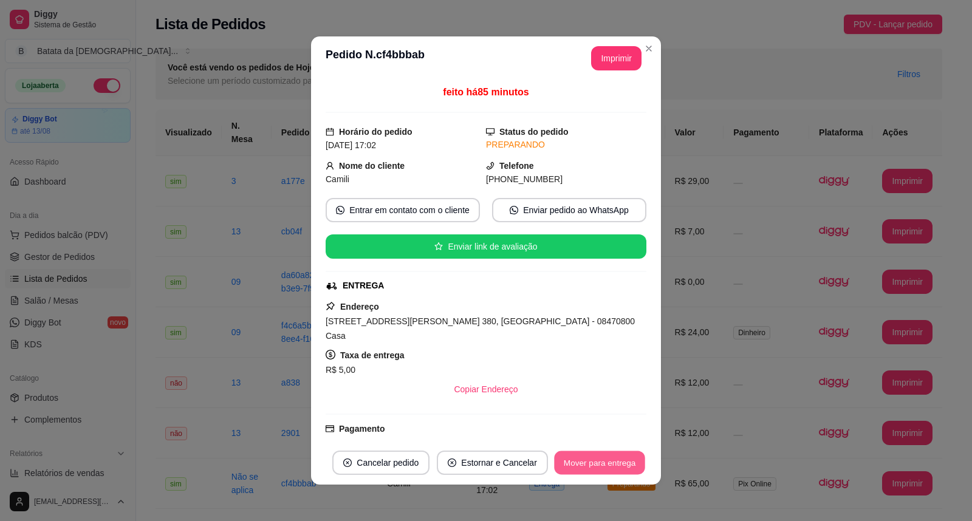
click at [559, 472] on button "Mover para entrega" at bounding box center [599, 463] width 91 height 24
click at [586, 292] on div "**********" at bounding box center [486, 260] width 972 height 521
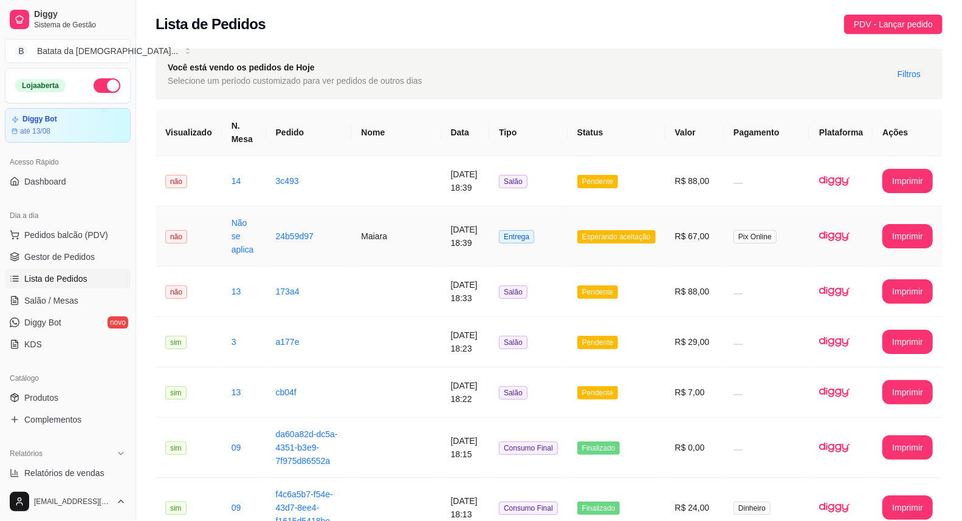
click at [476, 229] on td "[DATE] 18:39" at bounding box center [465, 237] width 49 height 60
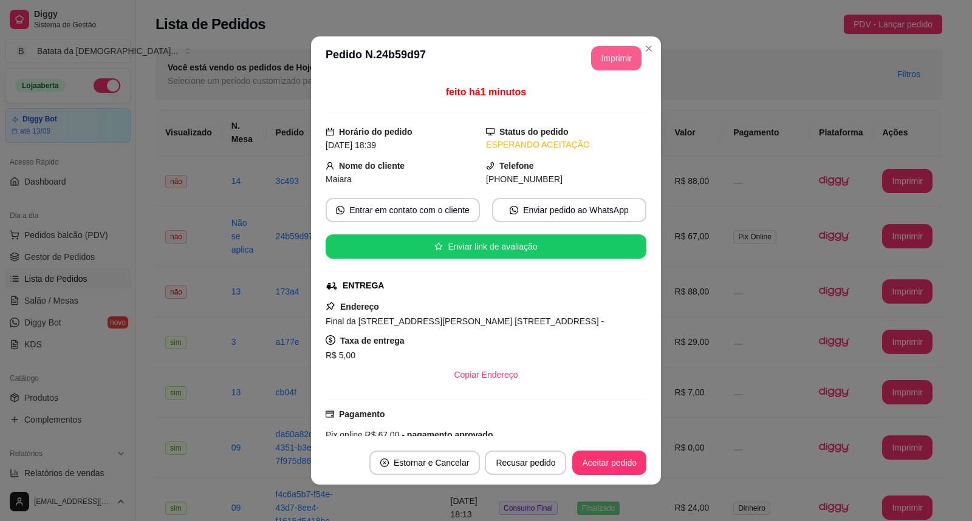
click at [605, 49] on button "Imprimir" at bounding box center [616, 58] width 50 height 24
